Goal: Transaction & Acquisition: Subscribe to service/newsletter

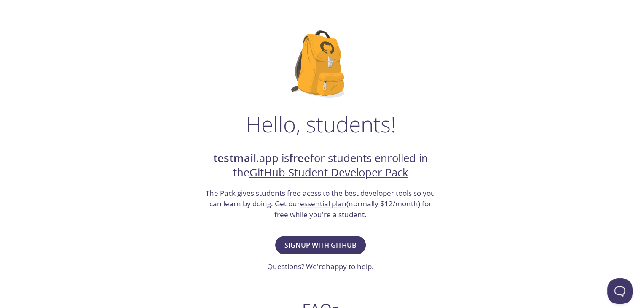
scroll to position [23, 0]
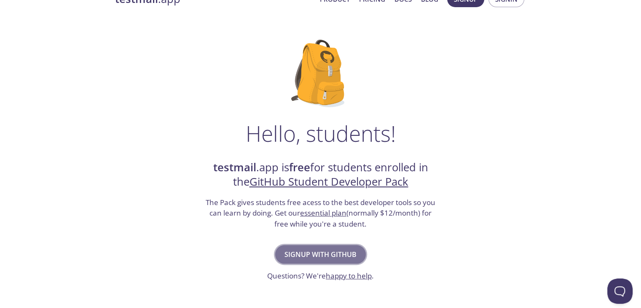
click at [304, 250] on span "Signup with GitHub" at bounding box center [321, 254] width 72 height 12
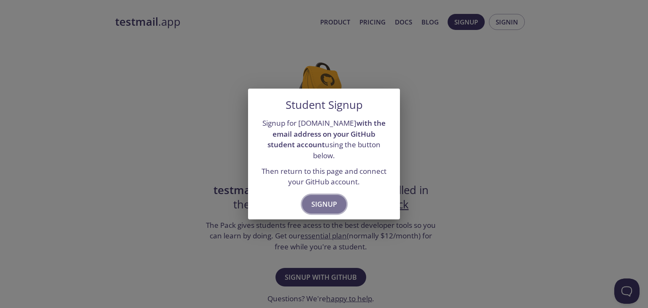
click at [323, 198] on span "Signup" at bounding box center [324, 204] width 26 height 12
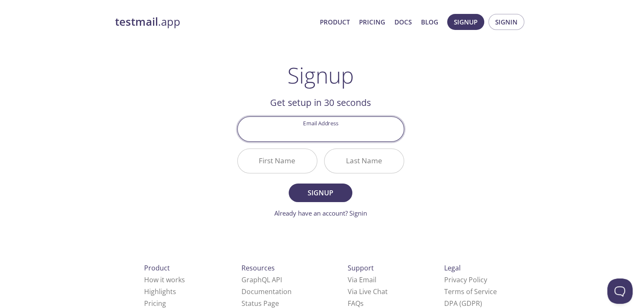
click at [326, 129] on input "Email Address" at bounding box center [321, 129] width 166 height 24
click at [326, 131] on input "Email Address" at bounding box center [321, 129] width 166 height 24
type input "[EMAIL_ADDRESS][DOMAIN_NAME]"
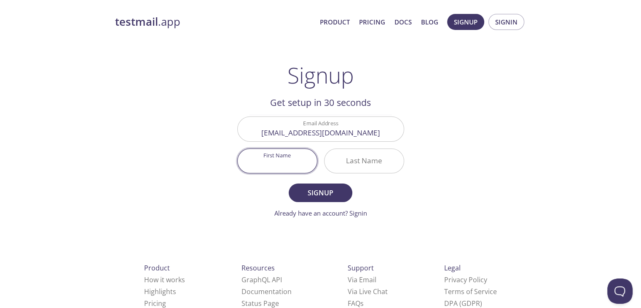
click at [277, 162] on input "First Name" at bounding box center [277, 161] width 79 height 24
type input "VARUN"
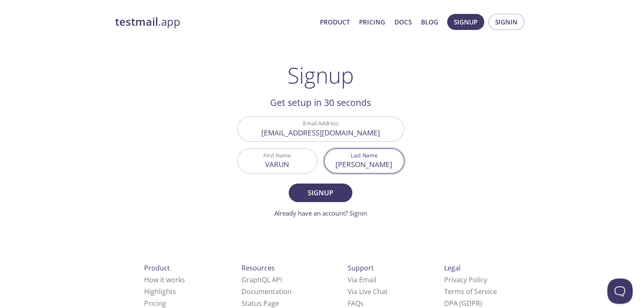
type input "[PERSON_NAME]"
click at [315, 189] on span "Signup" at bounding box center [320, 193] width 45 height 12
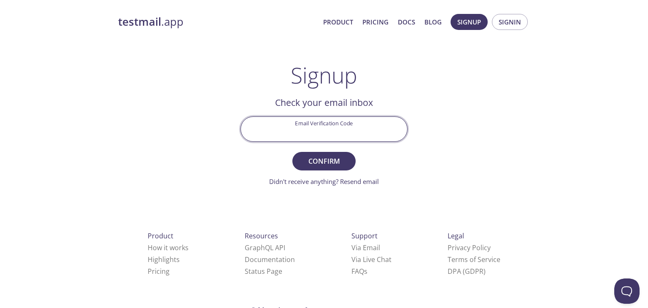
click at [324, 124] on input "Email Verification Code" at bounding box center [324, 129] width 166 height 24
paste input "SVBJVHM"
type input "SVBJVHM"
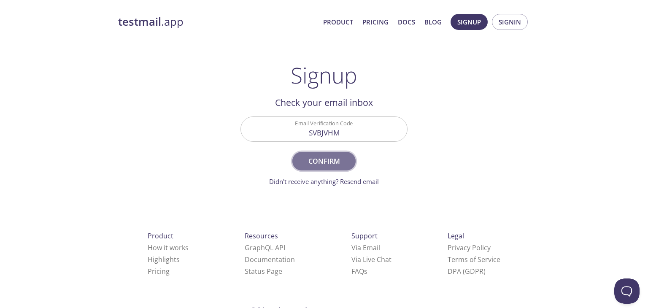
click at [332, 153] on button "Confirm" at bounding box center [323, 161] width 63 height 19
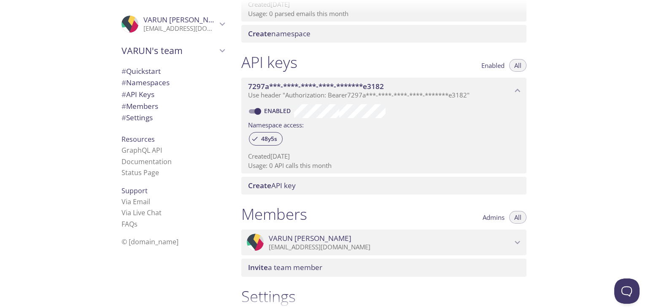
scroll to position [178, 0]
